Goal: Task Accomplishment & Management: Use online tool/utility

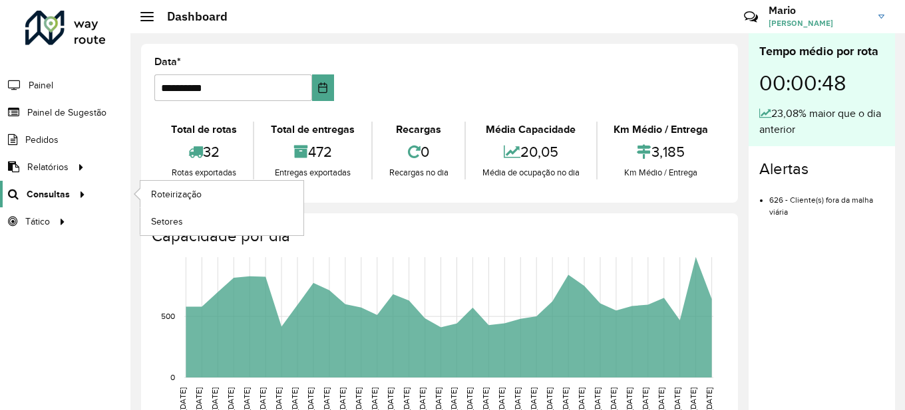
click at [41, 197] on span "Consultas" at bounding box center [48, 195] width 43 height 14
click at [178, 197] on span "Roteirização" at bounding box center [178, 195] width 54 height 14
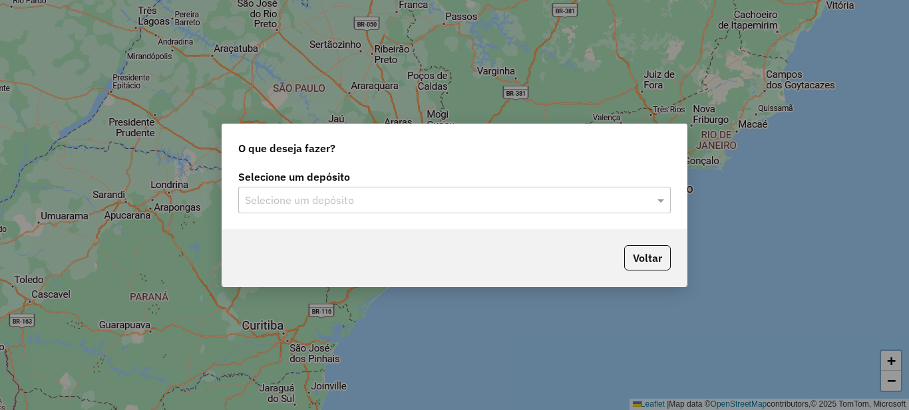
click at [495, 185] on div "Selecione um depósito Selecione um depósito" at bounding box center [454, 192] width 432 height 41
click at [374, 206] on input "text" at bounding box center [441, 201] width 392 height 16
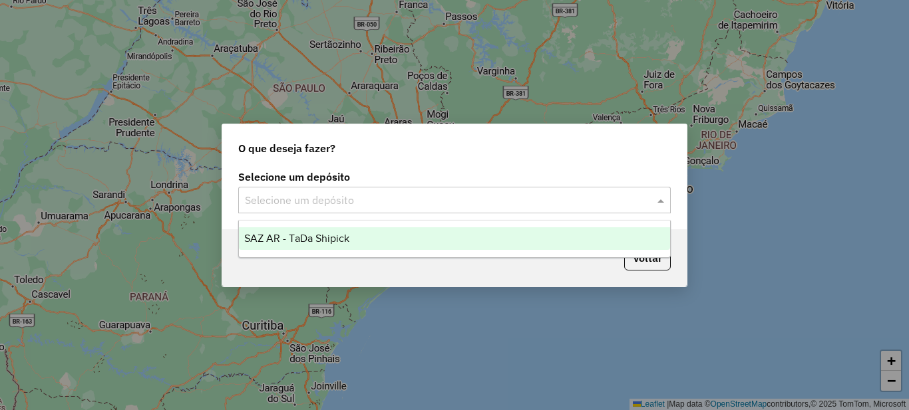
click at [288, 234] on span "SAZ AR - TaDa Shipick" at bounding box center [296, 238] width 105 height 11
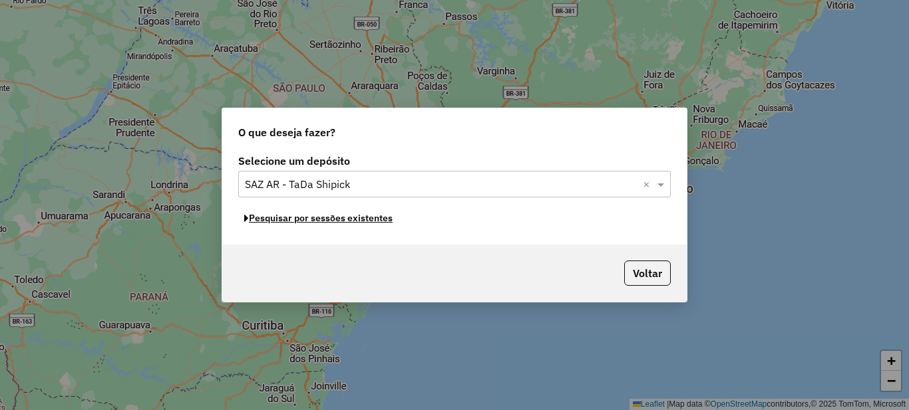
click at [305, 223] on button "Pesquisar por sessões existentes" at bounding box center [318, 218] width 160 height 21
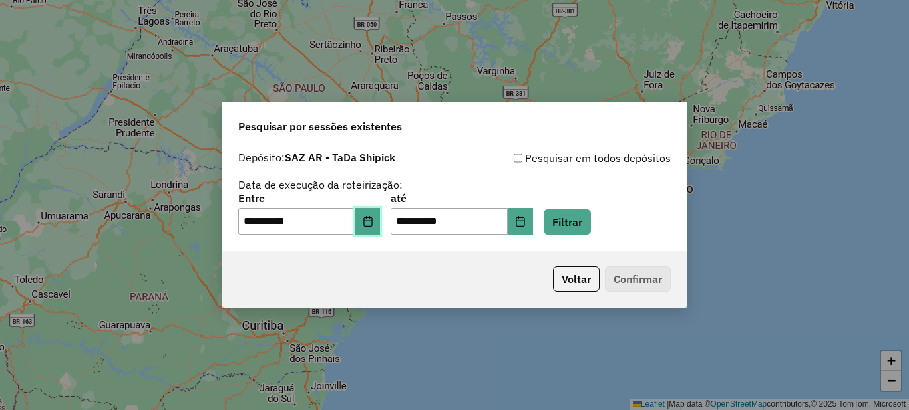
click at [373, 225] on icon "Choose Date" at bounding box center [368, 221] width 11 height 11
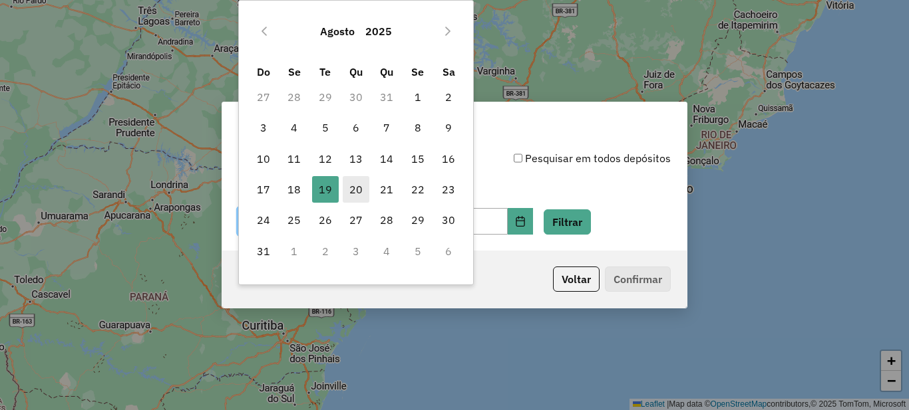
click at [362, 190] on span "20" at bounding box center [356, 189] width 27 height 27
type input "**********"
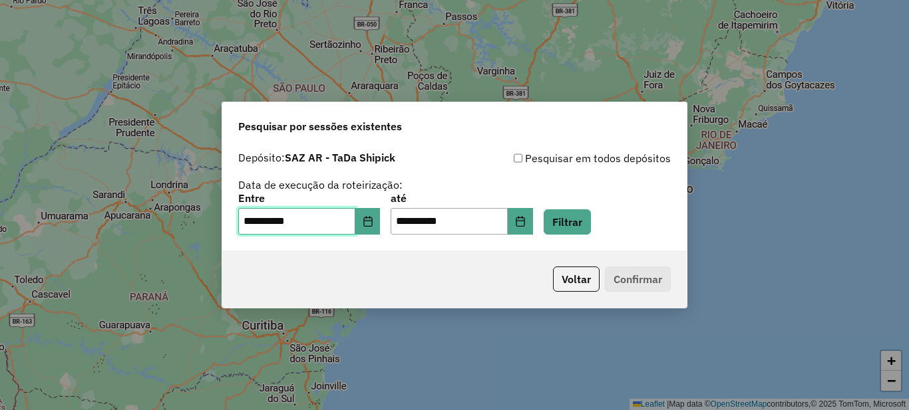
click at [362, 190] on span "20" at bounding box center [356, 189] width 27 height 27
click at [568, 215] on button "Filtrar" at bounding box center [566, 222] width 47 height 25
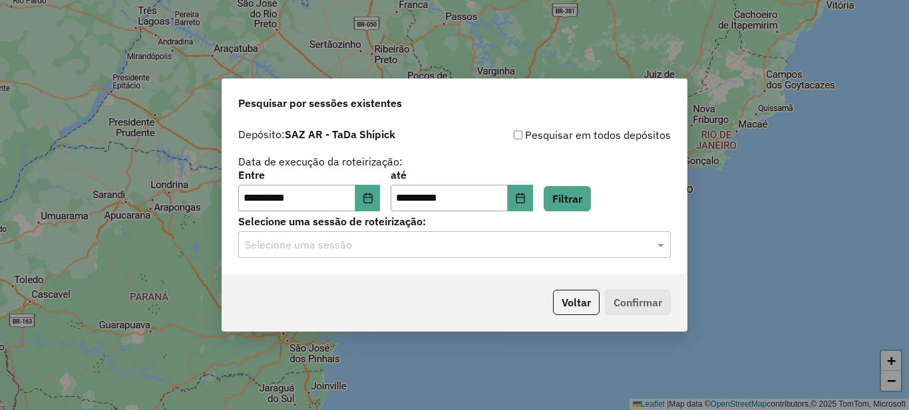
click at [327, 244] on input "text" at bounding box center [441, 245] width 392 height 16
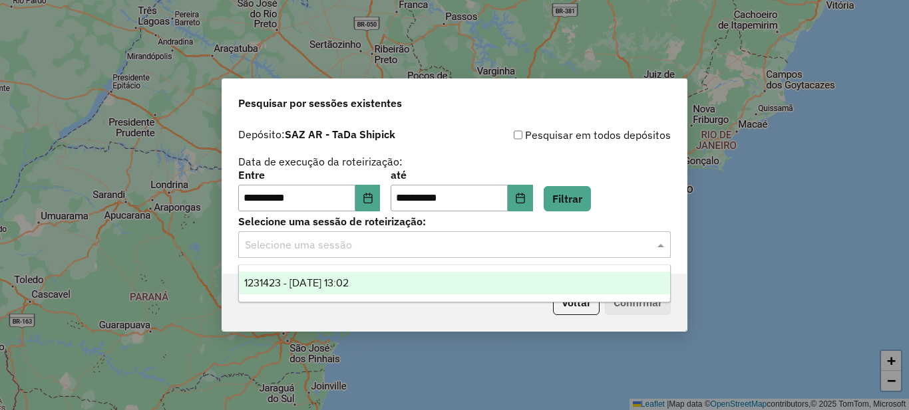
click at [313, 276] on div "1231423 - 20/08/2025 13:02" at bounding box center [454, 283] width 431 height 23
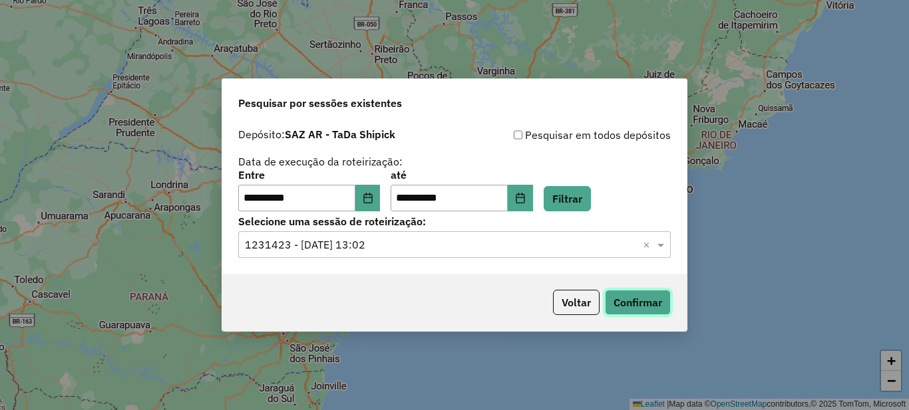
click at [630, 297] on button "Confirmar" at bounding box center [638, 302] width 66 height 25
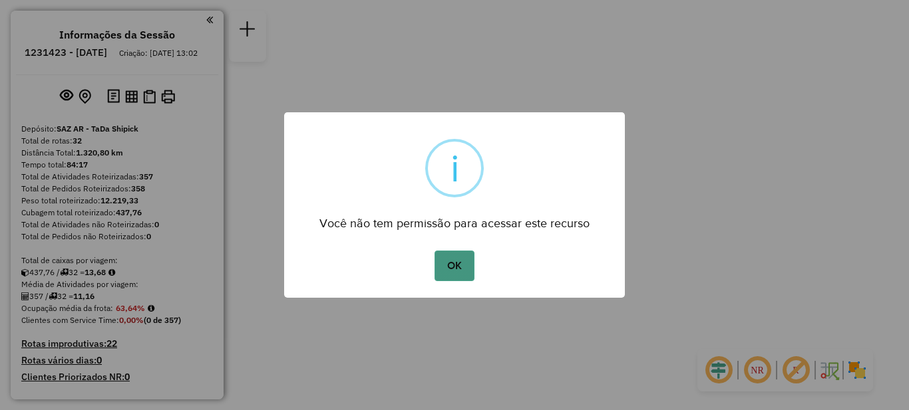
click at [454, 269] on button "OK" at bounding box center [453, 266] width 39 height 31
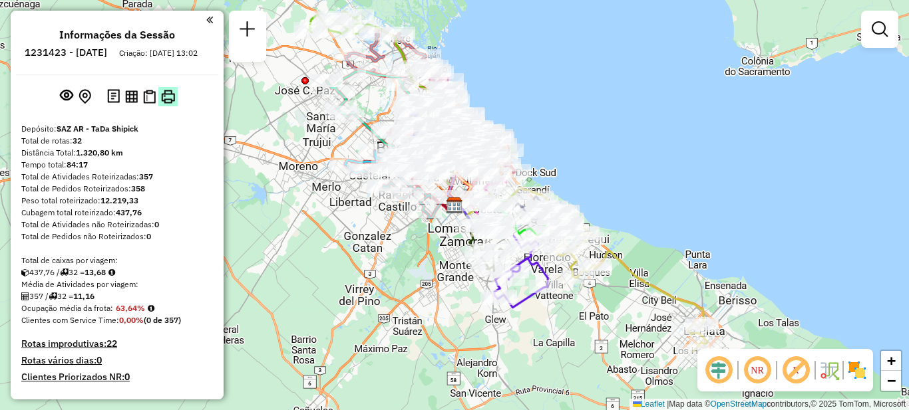
click at [172, 104] on img at bounding box center [168, 97] width 14 height 14
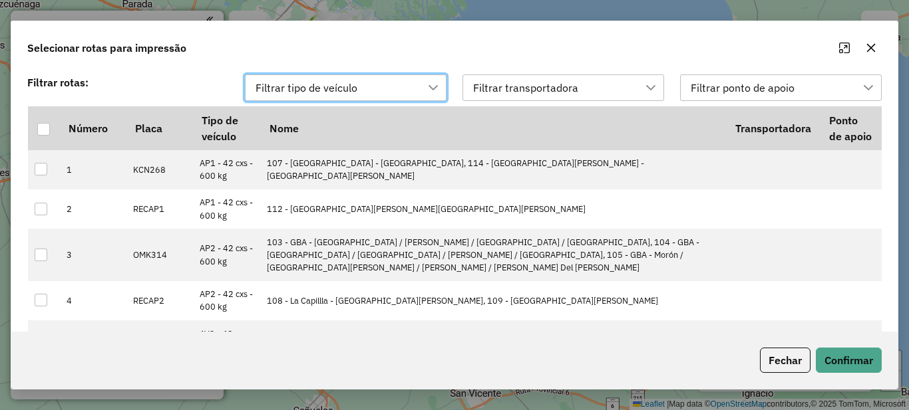
scroll to position [10, 61]
click at [49, 126] on div at bounding box center [43, 129] width 13 height 13
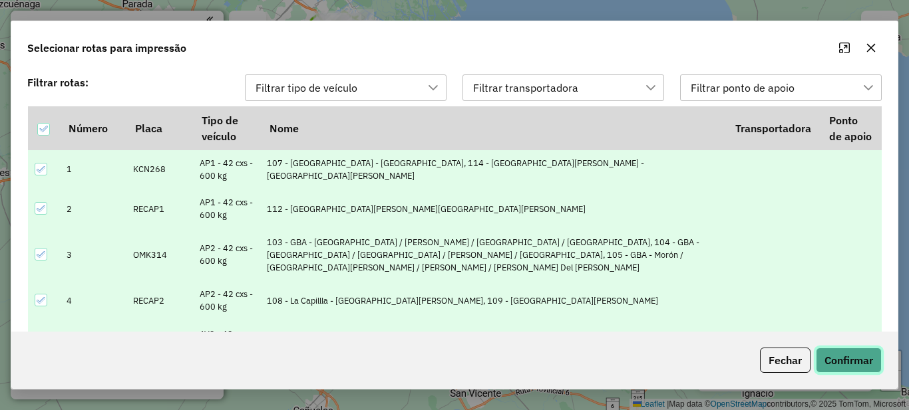
click at [863, 359] on button "Confirmar" at bounding box center [849, 360] width 66 height 25
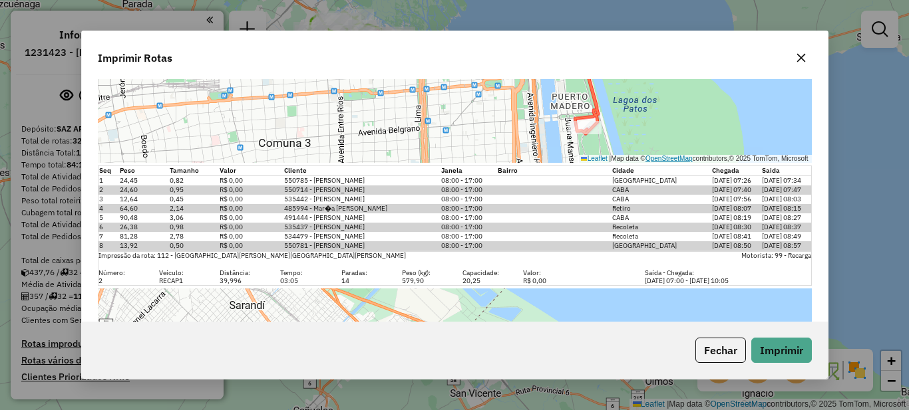
scroll to position [0, 0]
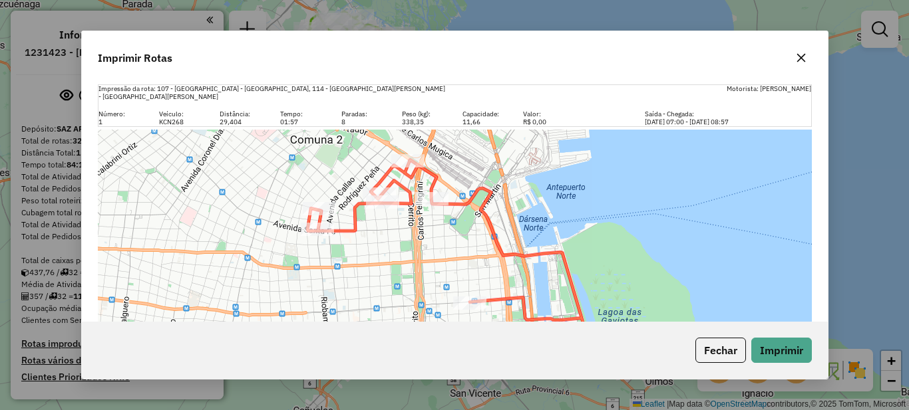
click at [782, 372] on div "Fechar Imprimir" at bounding box center [455, 350] width 746 height 57
click at [785, 364] on div "Fechar Imprimir" at bounding box center [455, 350] width 746 height 57
click at [804, 353] on button "Imprimir" at bounding box center [781, 350] width 61 height 25
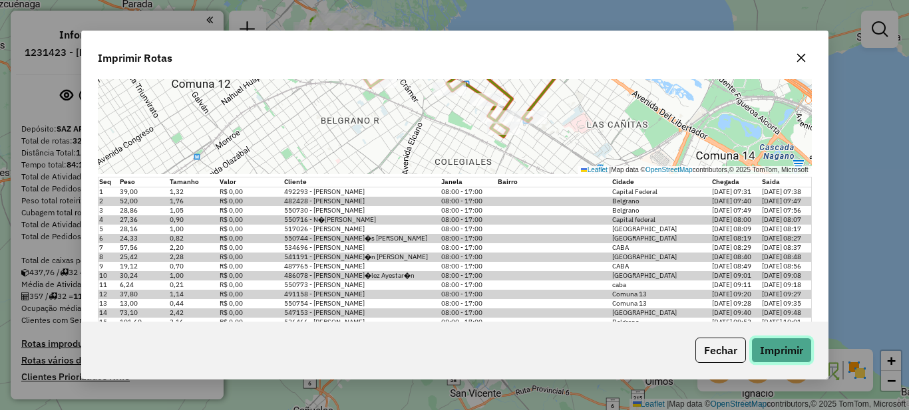
scroll to position [11375, 0]
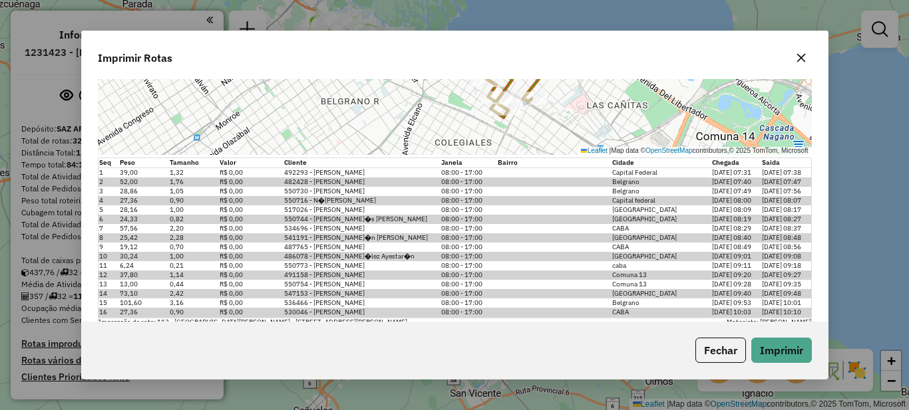
click at [102, 308] on td "16" at bounding box center [108, 313] width 21 height 10
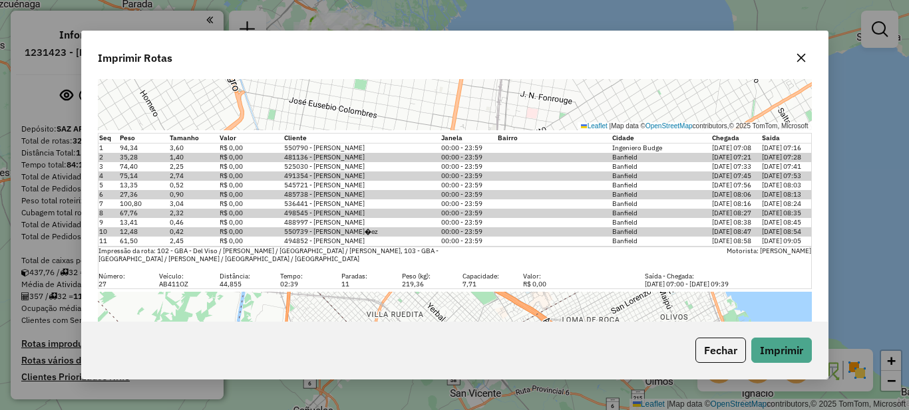
click at [799, 55] on icon "button" at bounding box center [801, 58] width 11 height 11
